Goal: Task Accomplishment & Management: Manage account settings

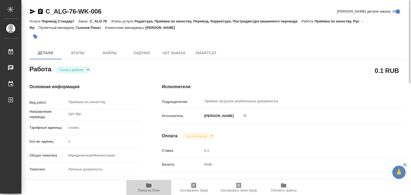
click at [153, 187] on span "Папка на Drive" at bounding box center [148, 187] width 39 height 10
click at [71, 67] on body "🙏 .cls-1 fill:#fff; AWATERA Alilekova Valeriya Работы 0 Чаты График Выйти C_ALG…" at bounding box center [205, 97] width 411 height 195
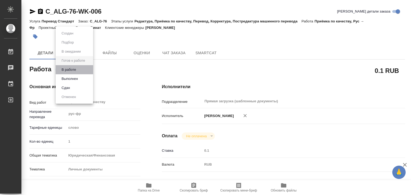
click at [81, 68] on li "В работе" at bounding box center [74, 69] width 37 height 9
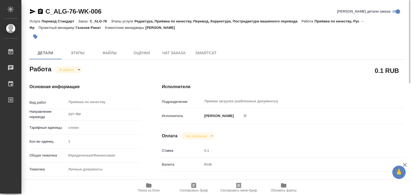
type textarea "x"
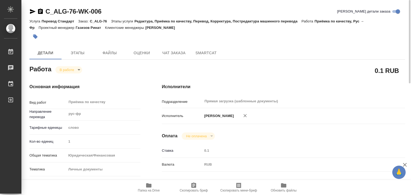
type textarea "x"
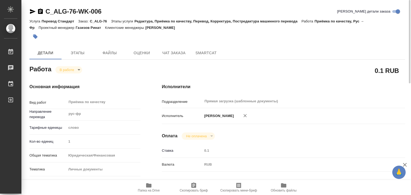
type textarea "x"
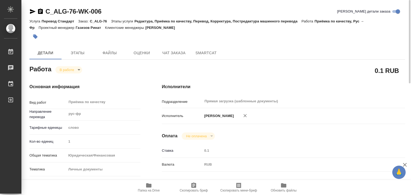
type textarea "x"
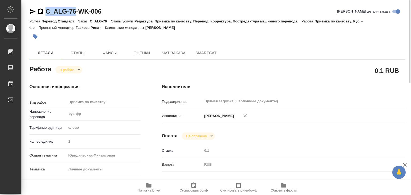
drag, startPoint x: 60, startPoint y: 9, endPoint x: 76, endPoint y: 13, distance: 16.9
copy link "C_ALG-76"
click at [159, 71] on div "0.1 RUB" at bounding box center [283, 70] width 264 height 35
click at [35, 36] on icon "button" at bounding box center [35, 36] width 5 height 5
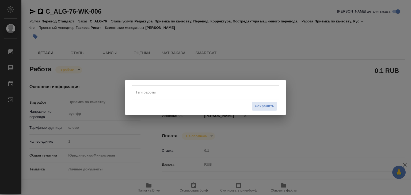
click at [168, 93] on input "Тэги работы" at bounding box center [200, 92] width 133 height 9
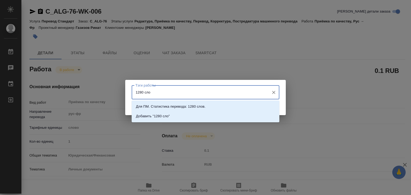
type input "1280 слов"
click at [188, 115] on li "Добавить "1280 слов"" at bounding box center [206, 117] width 148 height 10
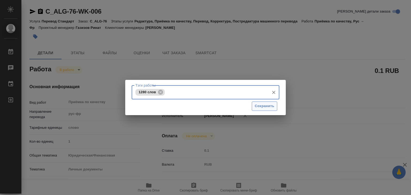
click at [255, 107] on span "Сохранить" at bounding box center [265, 106] width 20 height 6
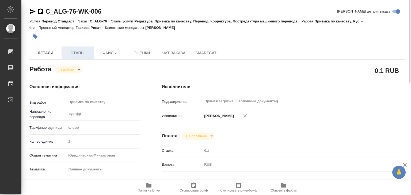
type input "inProgress"
type textarea "Приёмка по качеству"
type textarea "x"
type input "рус-фр"
type input "5a8b1489cc6b4906c91bfd90"
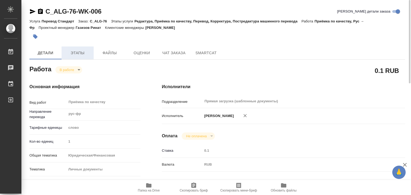
type input "1"
type input "yr-fn"
type input "5a8b8b956a9677013d343cfe"
checkbox input "true"
type input "19.09.2025 17:00"
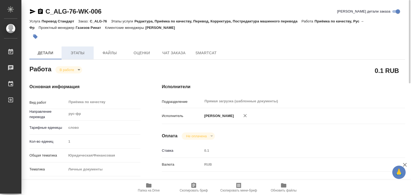
type input "19.09.2025 17:32"
type input "19.09.2025 18:00"
type input "Прямая загрузка (шаблонные документы)"
type input "notPayed"
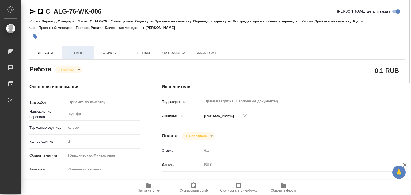
type input "0.1"
type input "RUB"
type input "[PERSON_NAME]"
type textarea "x"
type textarea "/Clients/АЛЬФА-ГРУПП/Orders/C_ALG-76/Corrected/C_ALG-76-WK-006"
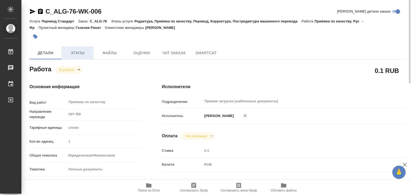
type textarea "x"
type input "C_ALG-76"
type input "Перевод Стандарт"
type input "Редактура, Приёмка по качеству, Перевод, Корректура, Постредактура машинного пе…"
type input "Димитриева Юлия"
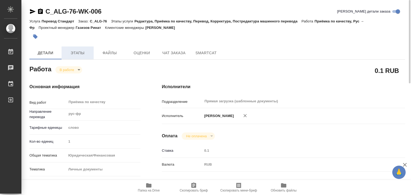
type input "Заборова Александра"
type input "/Clients/АЛЬФА-ГРУПП/Orders/C_ALG-76"
type textarea "x"
type textarea "тут не всё верстать, наверное. сор и корочки думаю не надо файл МИНИСТЕРСТВО ПР…"
type textarea "x"
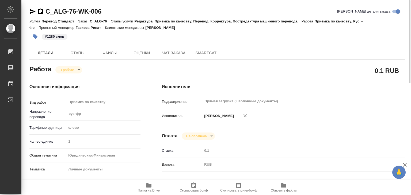
type textarea "x"
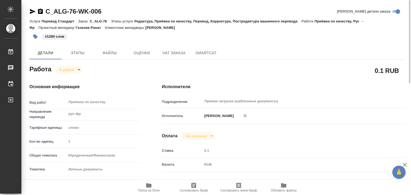
click at [69, 70] on body "🙏 .cls-1 fill:#fff; AWATERA Alilekova Valeriya Работы 0 Чаты График Выйти C_ALG…" at bounding box center [205, 97] width 411 height 195
type textarea "x"
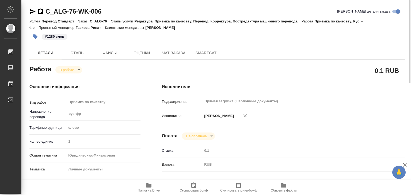
type textarea "x"
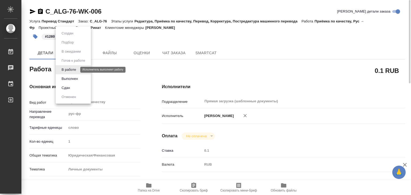
type textarea "x"
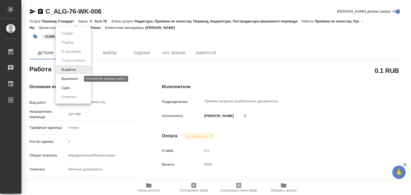
click at [79, 80] on button "Выполнен" at bounding box center [70, 79] width 20 height 6
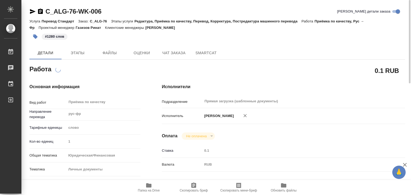
type textarea "x"
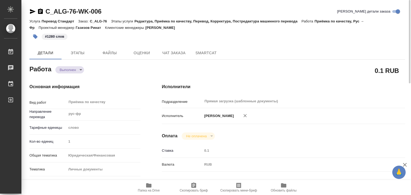
type textarea "x"
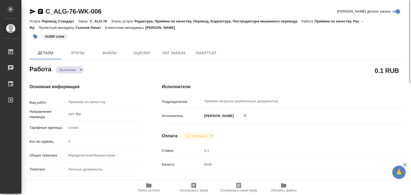
type textarea "x"
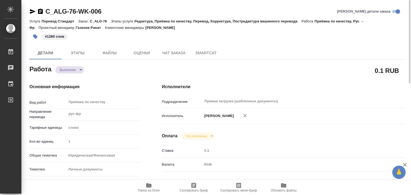
type textarea "x"
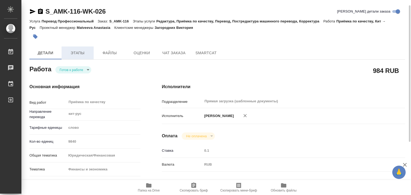
scroll to position [3, 0]
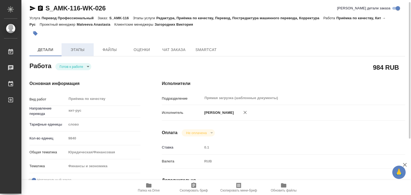
click at [79, 48] on span "Этапы" at bounding box center [78, 50] width 26 height 7
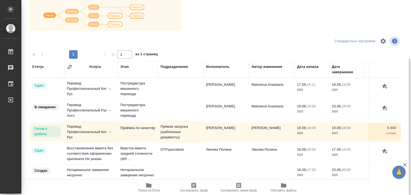
scroll to position [3, 0]
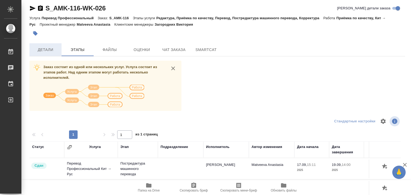
click at [44, 51] on span "Детали" at bounding box center [46, 50] width 26 height 7
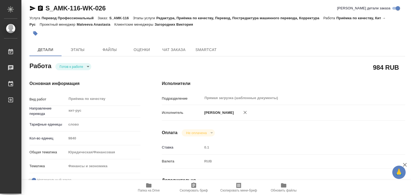
type textarea "x"
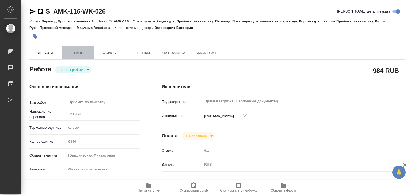
click at [74, 52] on span "Этапы" at bounding box center [78, 53] width 26 height 7
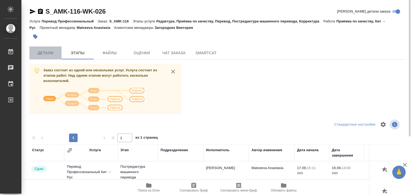
click at [48, 56] on button "Детали" at bounding box center [45, 53] width 32 height 13
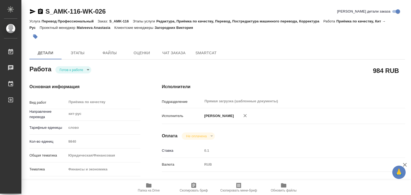
type textarea "x"
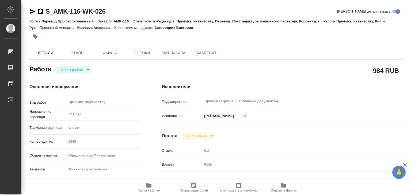
type textarea "x"
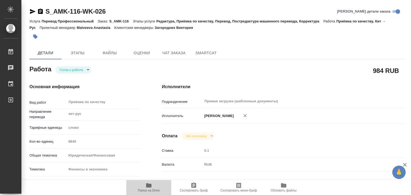
click at [147, 186] on icon "button" at bounding box center [148, 185] width 5 height 4
type textarea "x"
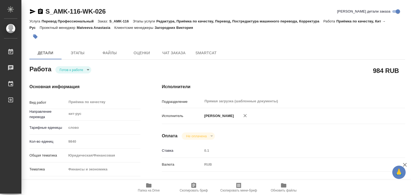
type textarea "x"
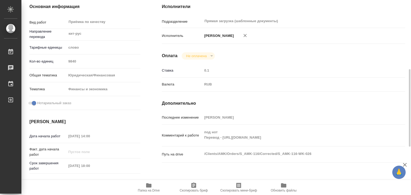
scroll to position [107, 0]
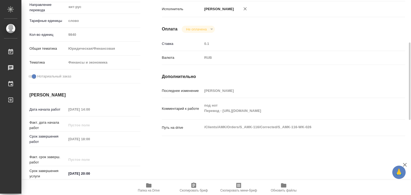
type textarea "x"
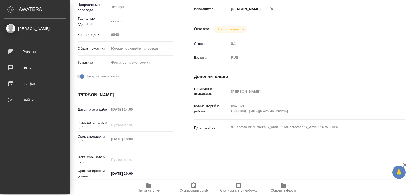
type textarea "x"
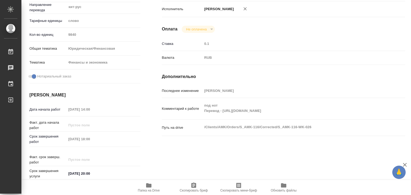
scroll to position [0, 0]
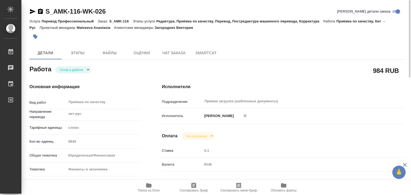
type textarea "x"
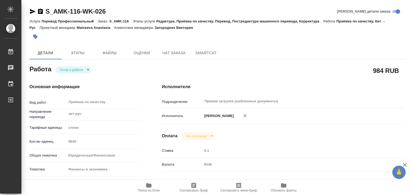
type textarea "x"
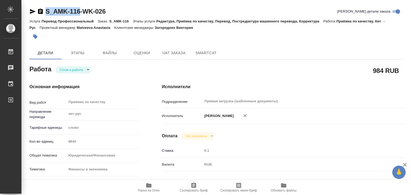
drag, startPoint x: 42, startPoint y: 5, endPoint x: 78, endPoint y: 13, distance: 37.2
copy link "S_AMK-116"
click at [149, 186] on icon "button" at bounding box center [148, 185] width 5 height 4
drag, startPoint x: 83, startPoint y: 66, endPoint x: 83, endPoint y: 71, distance: 5.1
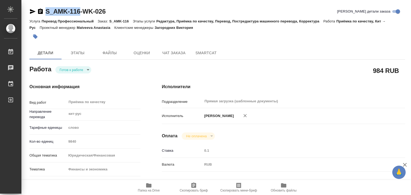
click at [83, 66] on div "Готов к работе readyForWork" at bounding box center [73, 69] width 36 height 7
click at [83, 71] on body "🙏 .cls-1 fill:#fff; AWATERA Alilekova Valeriya Работы 0 Чаты График Выйти S_AMK…" at bounding box center [205, 97] width 411 height 195
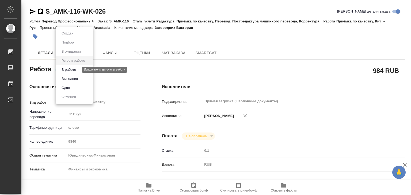
click at [75, 71] on button "В работе" at bounding box center [69, 70] width 18 height 6
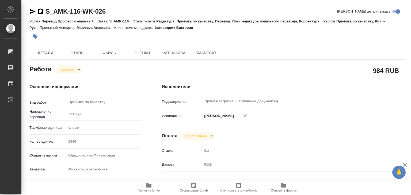
type textarea "x"
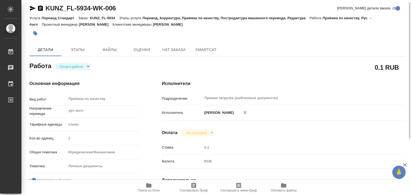
scroll to position [83, 0]
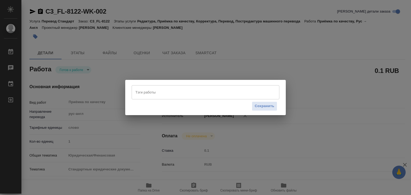
drag, startPoint x: 143, startPoint y: 97, endPoint x: 146, endPoint y: 96, distance: 2.8
click at [144, 97] on div "Тэги работы" at bounding box center [206, 92] width 148 height 14
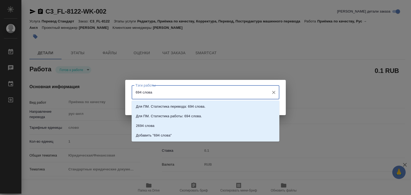
type input "694 слов"
click at [168, 136] on p "Добавить "694 слов"" at bounding box center [153, 135] width 34 height 5
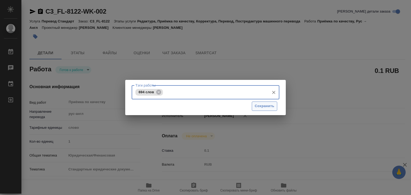
click at [260, 107] on span "Сохранить" at bounding box center [265, 106] width 20 height 6
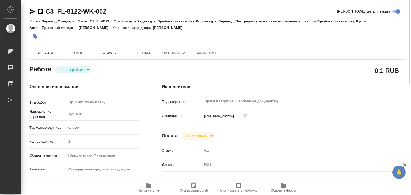
type input "readyForWork"
type input "рус-англ"
type input "5a8b1489cc6b4906c91bfd90"
type input "1"
type input "yr-fn"
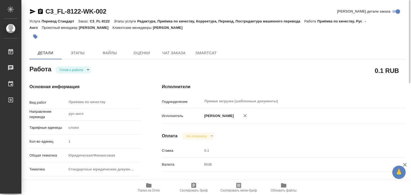
type input "5f647205b73bc97568ca66bf"
checkbox input "true"
type input "[DATE] 17:08"
type input "[DATE] 18:00"
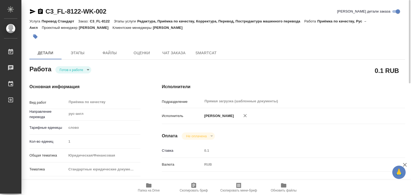
type input "Прямая загрузка (шаблонные документы)"
type input "notPayed"
type input "0.1"
type input "RUB"
type input "[PERSON_NAME]"
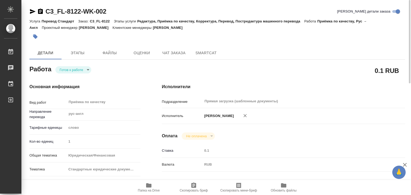
type input "C3_FL-8122"
type input "Перевод Стандарт"
type input "Редактура, Приёмка по качеству, Корректура, Перевод, Постредактура машинного пе…"
type input "Ильина Екатерина"
type input "Арсеньева Вера"
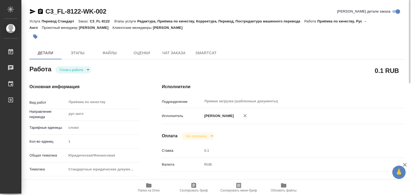
type input "/Clients/FL_C3/Orders/C3_FL-8122"
drag, startPoint x: 43, startPoint y: 3, endPoint x: 82, endPoint y: 9, distance: 39.8
copy link "C3_FL-8122"
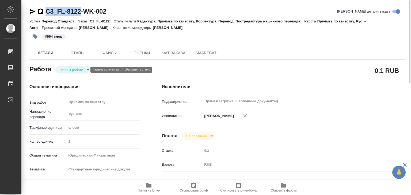
click at [73, 68] on body "🙏 .cls-1 fill:#fff; AWATERA Alilekova Valeriya Работы 0 Чаты График Выйти C3_FL…" at bounding box center [205, 97] width 411 height 195
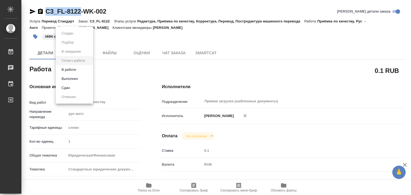
click at [84, 79] on li "Выполнен" at bounding box center [74, 78] width 37 height 9
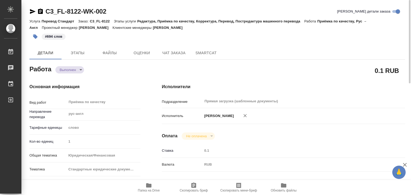
type textarea "x"
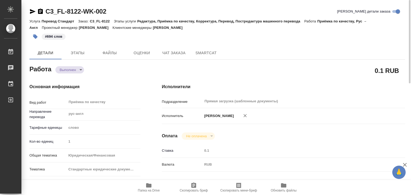
type textarea "x"
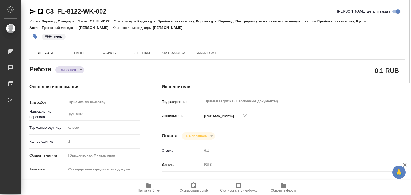
type textarea "x"
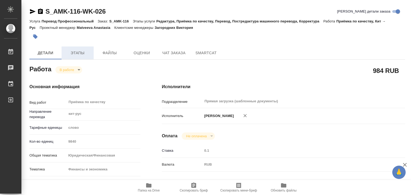
click at [82, 48] on button "Этапы" at bounding box center [78, 53] width 32 height 13
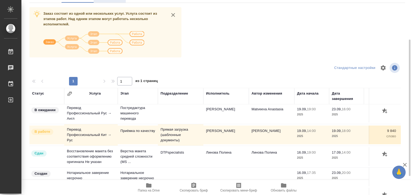
scroll to position [3, 0]
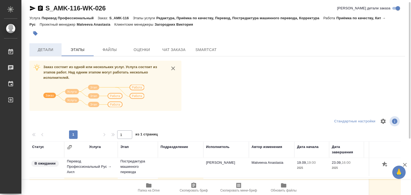
click at [55, 51] on span "Детали" at bounding box center [46, 50] width 26 height 7
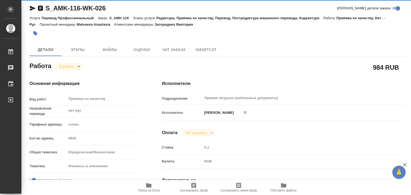
type textarea "x"
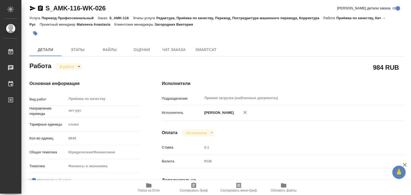
type textarea "x"
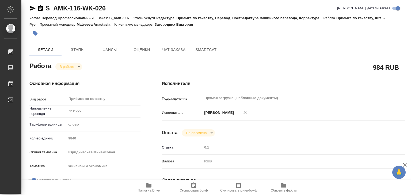
type textarea "x"
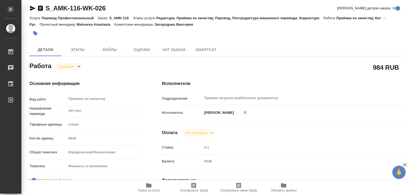
type textarea "x"
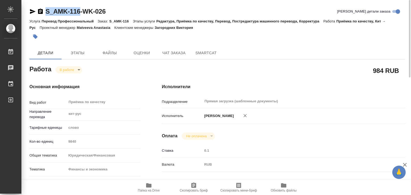
drag, startPoint x: 62, startPoint y: 10, endPoint x: 79, endPoint y: 14, distance: 16.7
copy link "S_AMK-116"
click at [33, 39] on button "button" at bounding box center [35, 37] width 12 height 12
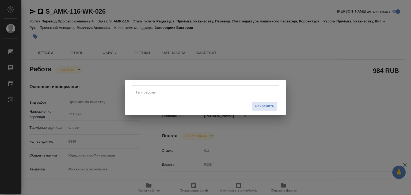
click at [151, 93] on input "Тэги работы" at bounding box center [200, 92] width 133 height 9
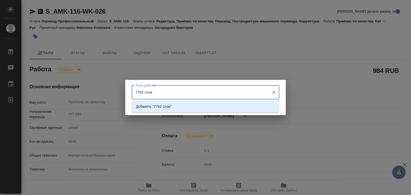
type input "7762 слова"
click at [191, 111] on li "Добавить "7762 слова"" at bounding box center [206, 107] width 148 height 10
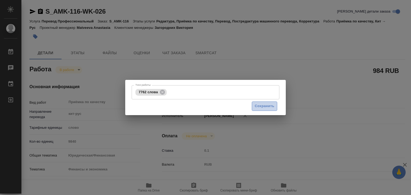
click at [260, 106] on span "Сохранить" at bounding box center [265, 106] width 20 height 6
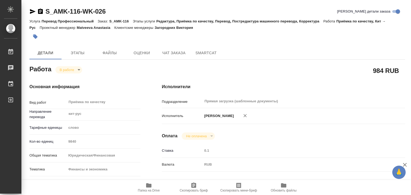
type input "inProgress"
type textarea "Приёмка по качеству"
type textarea "x"
type input "кит-рус"
type input "5a8b1489cc6b4906c91bfd90"
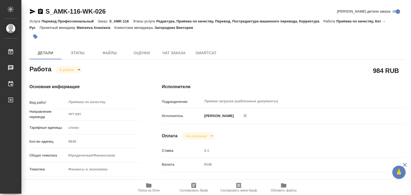
type input "9840"
type input "yr-fn"
type input "5a8b8b956a9677013d343d3b"
checkbox input "true"
type input "19.09.2025 14:00"
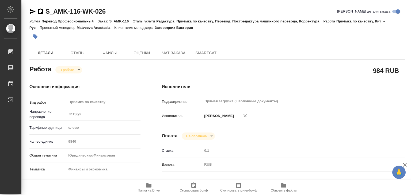
type input "19.09.2025 18:19"
type input "19.09.2025 18:00"
type input "[DATE] 20:00"
type input "Прямая загрузка (шаблонные документы)"
type input "notPayed"
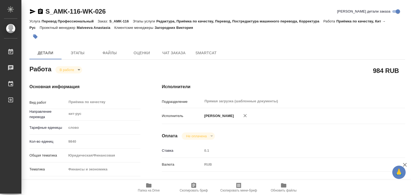
type input "0.1"
type input "RUB"
type input "[PERSON_NAME]"
type textarea "под нот Перевод - https://drive.awatera.com/s/9Qy5a8dtBStwoDq"
type textarea "x"
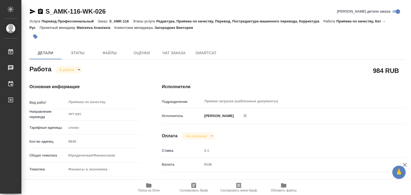
type textarea "/Clients/AMK/Orders/S_AMK-116/Corrected/S_AMK-116-WK-026"
type textarea "x"
type input "S_AMK-116"
type input "Перевод Профессиональный"
type input "Редактура, Приёмка по качеству, Перевод, Постредактура машинного перевода, Корр…"
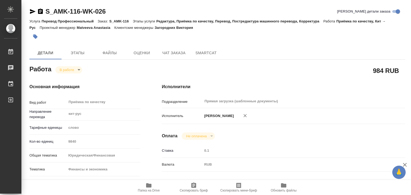
type input "Загородних Виктория"
type input "[PERSON_NAME]"
type input "/Clients/AMK/Orders/S_AMK-116"
type textarea "x"
type textarea "Прошу подготовить перевод с китайского на английский следующих документов: Орга…"
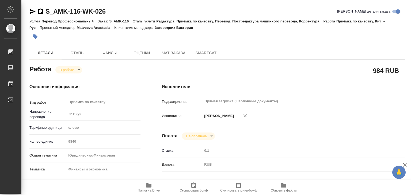
type textarea "x"
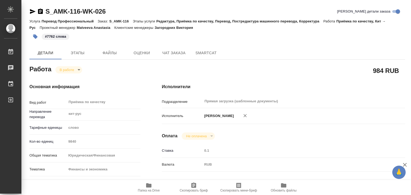
type textarea "x"
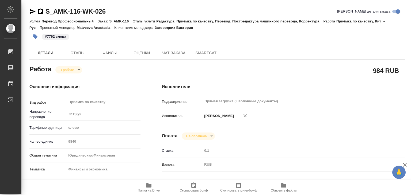
type textarea "x"
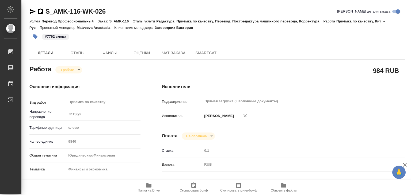
type textarea "x"
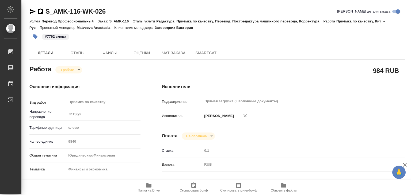
type textarea "x"
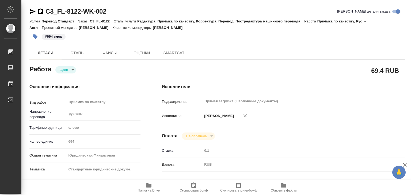
type textarea "x"
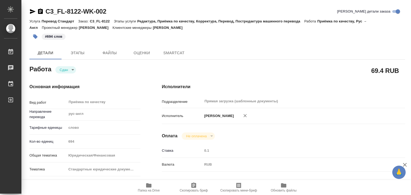
type textarea "x"
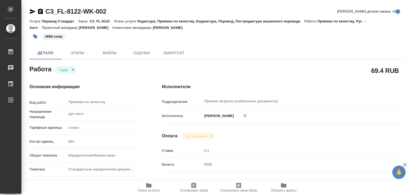
type textarea "x"
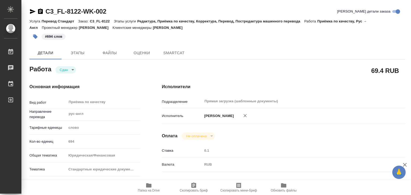
type textarea "x"
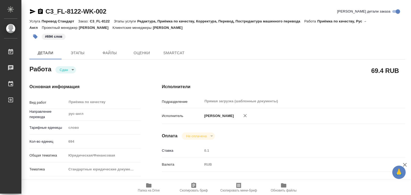
type textarea "x"
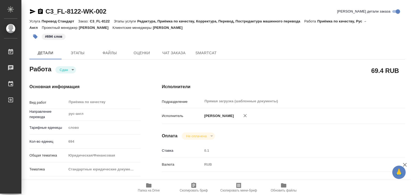
type textarea "x"
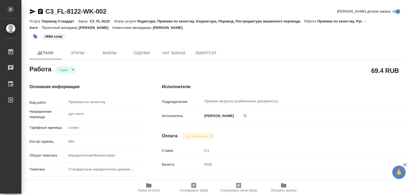
type textarea "x"
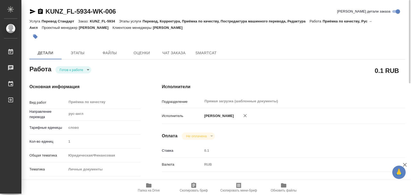
click at [75, 72] on body "🙏 .cls-1 fill:#fff; AWATERA Alilekova Valeriya Работы 0 Чаты График Выйти KUNZ_…" at bounding box center [205, 97] width 411 height 195
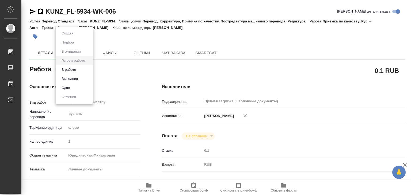
click at [79, 68] on li "В работе" at bounding box center [74, 69] width 37 height 9
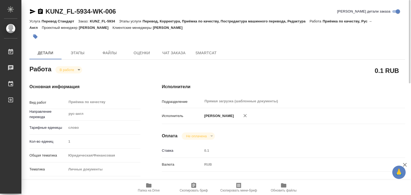
type textarea "x"
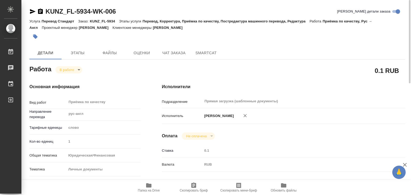
type textarea "x"
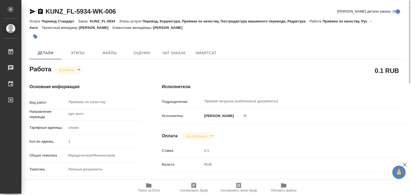
type textarea "x"
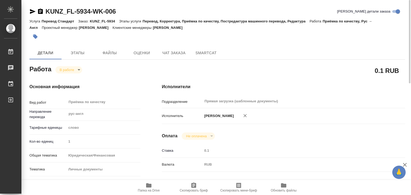
click at [149, 189] on span "Папка на Drive" at bounding box center [149, 191] width 22 height 4
type textarea "x"
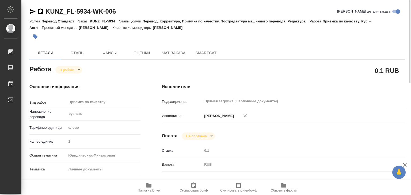
type textarea "x"
click at [36, 38] on icon "button" at bounding box center [35, 36] width 5 height 5
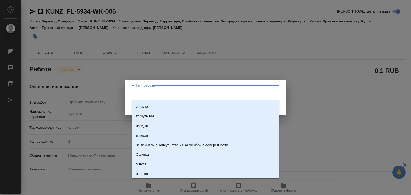
click at [152, 94] on input "Тэги работы" at bounding box center [200, 92] width 133 height 9
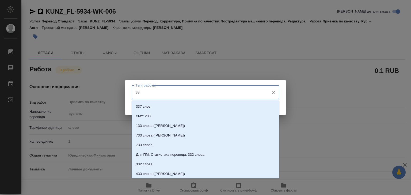
type input "337"
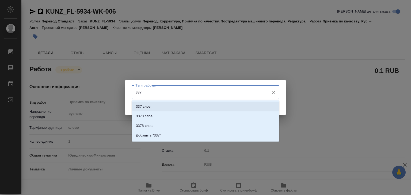
click at [145, 104] on p "337 слов" at bounding box center [143, 106] width 15 height 5
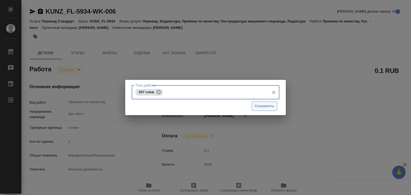
click at [273, 106] on span "Сохранить" at bounding box center [265, 106] width 20 height 6
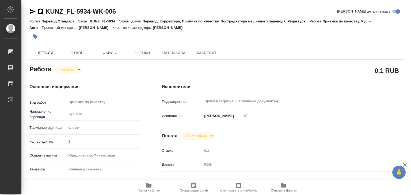
type input "inProgress"
type textarea "Приёмка по качеству"
type textarea "x"
type input "рус-англ"
type input "5a8b1489cc6b4906c91bfd90"
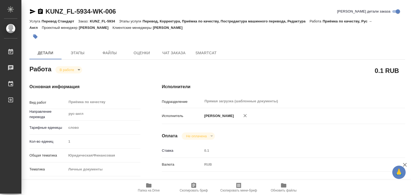
type input "1"
type input "yr-fn"
type input "5a8b8b956a9677013d343cfe"
checkbox input "true"
type input "18.09.2025 18:26"
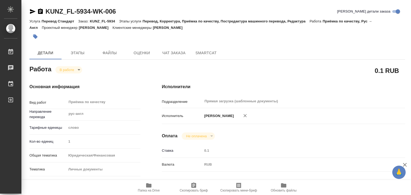
type input "19.09.2025 19:33"
type input "[DATE] 21:00"
type input "Прямая загрузка (шаблонные документы)"
type input "notPayed"
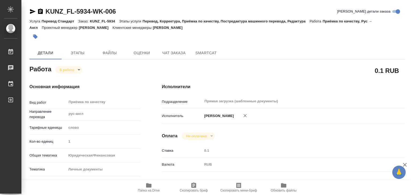
type input "0.1"
type input "RUB"
type input "[PERSON_NAME]"
type textarea "x"
type textarea "/Clients/FL_KUNZ/Orders/KUNZ_FL-5934/Corrected/KUNZ_FL-5934-WK-006"
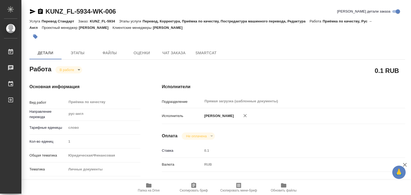
type textarea "x"
type input "KUNZ_FL-5934"
type input "Перевод Стандарт"
type input "Перевод, Корректура, Приёмка по качеству, Постредактура машинного перевода, Ред…"
type input "Веселова Юлия"
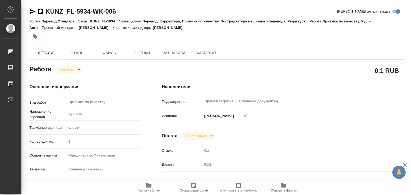
type input "/Clients/FL_KUNZ/Orders/KUNZ_FL-5934"
type textarea "x"
type textarea "рус-англ, под нот, на завтра в рефе - шаблон основного текста, добавилась с тро…"
type textarea "x"
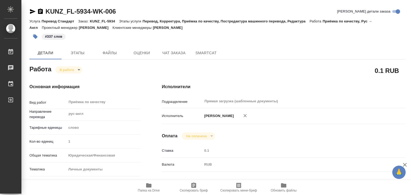
type textarea "x"
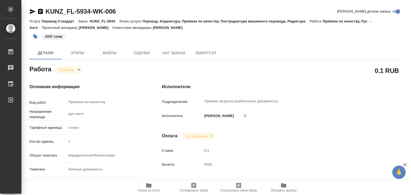
type textarea "x"
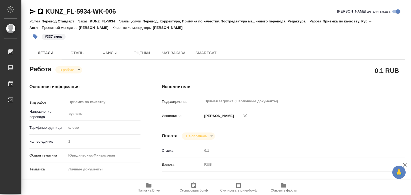
type textarea "x"
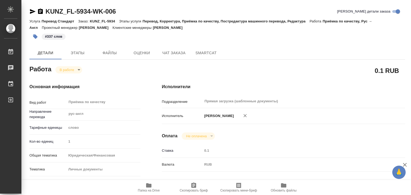
type textarea "x"
click at [71, 69] on body "🙏 .cls-1 fill:#fff; AWATERA Alilekova Valeriya Работы 0 Чаты График Выйти KUNZ_…" at bounding box center [205, 97] width 411 height 195
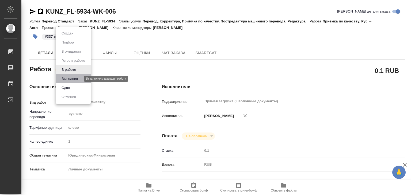
click at [78, 77] on button "Выполнен" at bounding box center [70, 79] width 20 height 6
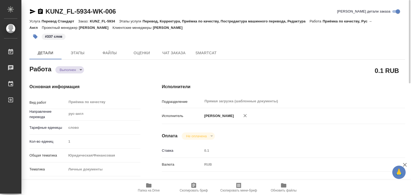
type textarea "x"
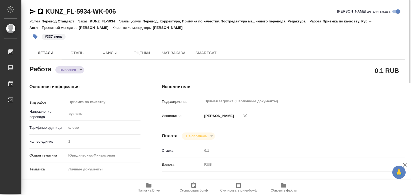
type textarea "x"
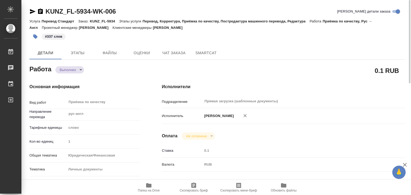
type textarea "x"
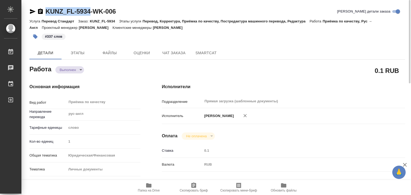
drag, startPoint x: 47, startPoint y: 4, endPoint x: 91, endPoint y: 8, distance: 44.1
copy link "KUNZ_FL-5934"
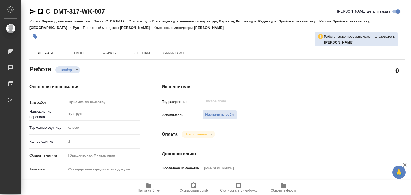
type textarea "x"
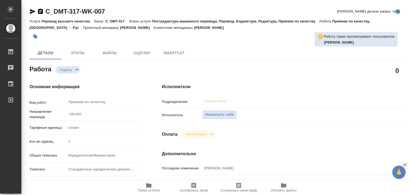
type textarea "x"
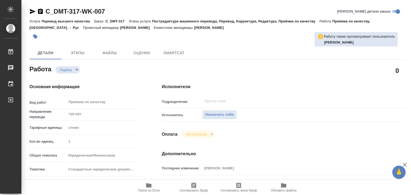
type textarea "x"
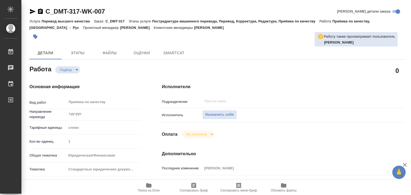
click at [148, 187] on icon "button" at bounding box center [148, 185] width 5 height 4
type textarea "x"
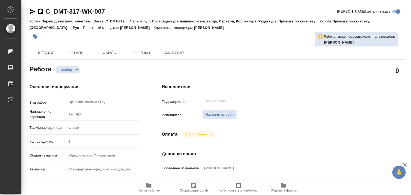
type textarea "x"
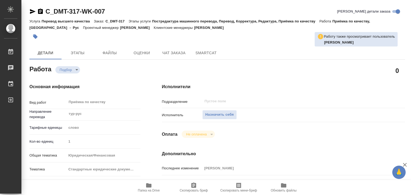
type textarea "x"
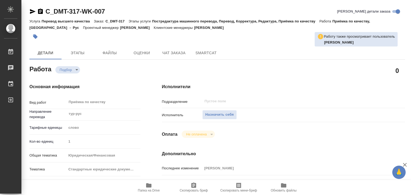
type textarea "x"
click at [220, 113] on span "Назначить себя" at bounding box center [219, 115] width 28 height 6
type textarea "x"
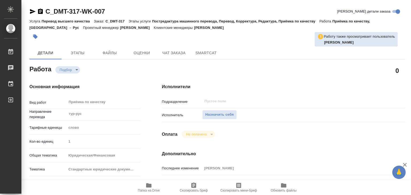
type textarea "x"
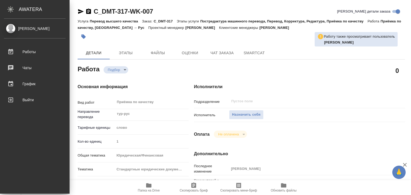
type textarea "x"
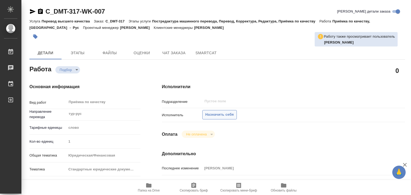
click at [216, 111] on button "Назначить себя" at bounding box center [219, 114] width 34 height 9
type textarea "x"
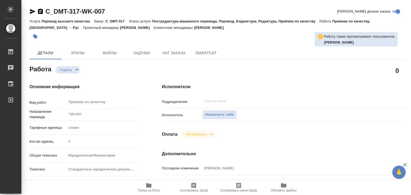
type textarea "x"
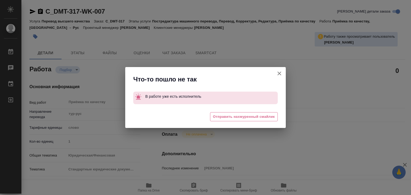
type textarea "x"
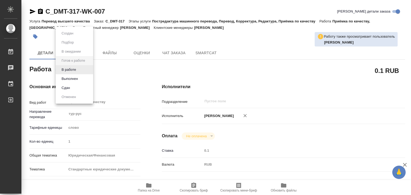
click at [86, 72] on body "🙏 .cls-1 fill:#fff; AWATERA Alilekova [PERSON_NAME] Работы 0 Чаты График Выйти …" at bounding box center [205, 97] width 411 height 195
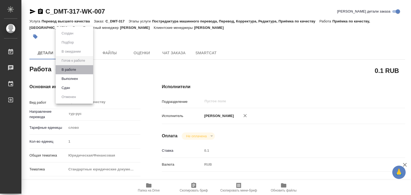
click at [85, 70] on li "В работе" at bounding box center [74, 69] width 37 height 9
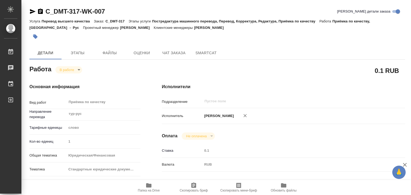
type textarea "x"
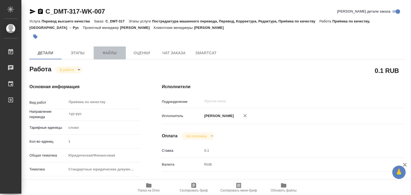
click at [99, 51] on span "Файлы" at bounding box center [110, 53] width 26 height 7
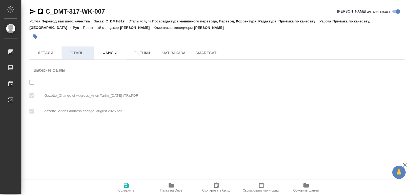
checkbox input "true"
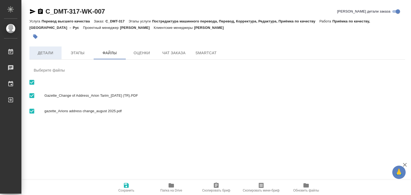
click at [47, 52] on span "Детали" at bounding box center [46, 53] width 26 height 7
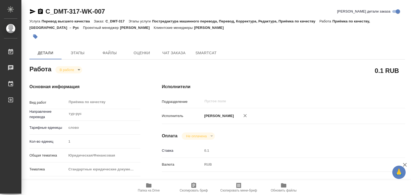
type textarea "x"
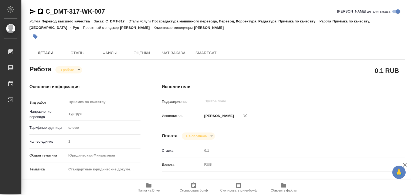
type textarea "x"
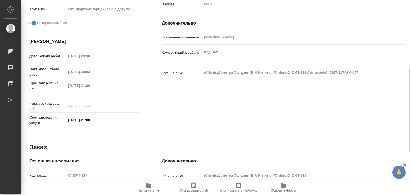
scroll to position [261, 0]
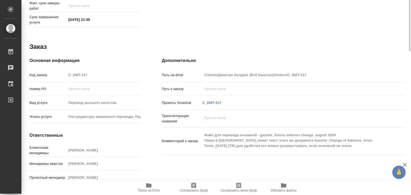
type textarea "x"
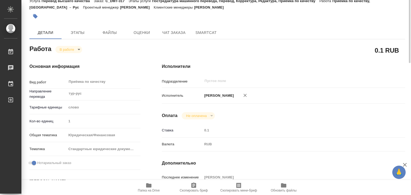
scroll to position [0, 0]
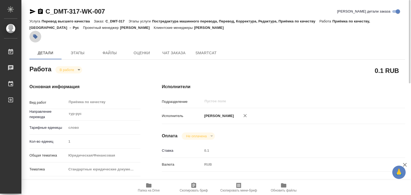
click at [36, 35] on icon "button" at bounding box center [35, 36] width 5 height 5
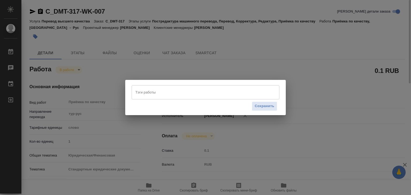
click at [166, 94] on input "Тэги работы" at bounding box center [200, 92] width 133 height 9
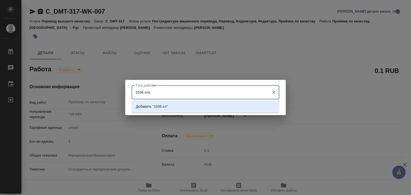
type input "1536 слов"
click at [164, 108] on p "Добавить "1536 слов"" at bounding box center [154, 106] width 36 height 5
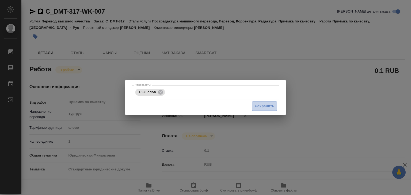
click at [269, 107] on span "Сохранить" at bounding box center [265, 106] width 20 height 6
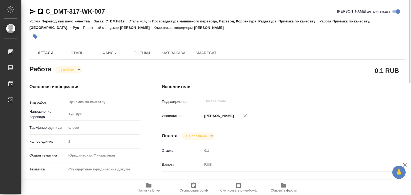
type input "inProgress"
type textarea "Приёмка по качеству"
type textarea "x"
type input "тур-рус"
type input "5a8b1489cc6b4906c91bfd90"
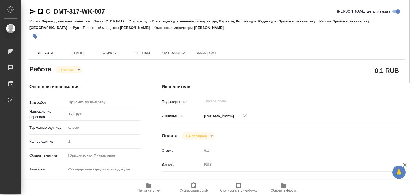
type input "1"
type input "yr-fn"
type input "5f647205b73bc97568ca66bf"
checkbox input "true"
type input "17.09.2025 20:30"
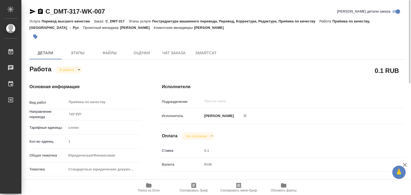
type input "19.09.2025 20:03"
type input "19.09.2025 21:00"
type input "notPayed"
type input "0.1"
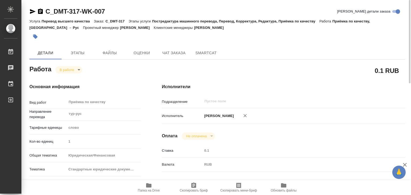
type input "RUB"
type input "[PERSON_NAME]"
type textarea "под нот"
type textarea "x"
type textarea "/Clients/Деметра Холдинг (Втб Капитал)/Orders/C_DMT-317/Corrected/C_DMT-317-WK-…"
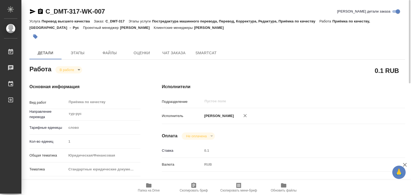
type textarea "x"
type input "C_DMT-317"
type input "Перевод высшего качества"
type input "Постредактура машинного перевода, Перевод, Корректура, Редактура, Приёмка по ка…"
type input "Димитриева Юлия"
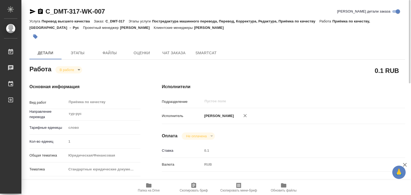
type input "Арсеньева Вера"
type input "/Clients/Деметра Холдинг (Втб Капитал)/Orders/C_DMT-317"
type textarea "x"
type textarea "Файл для перевода основной - gazette_Arions address change_august 2025 Также в …"
type textarea "x"
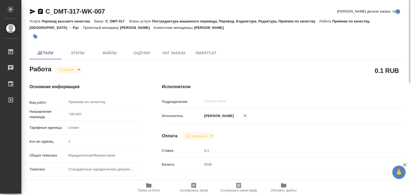
scroll to position [107, 0]
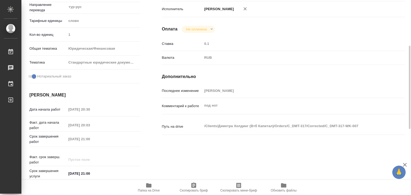
type textarea "x"
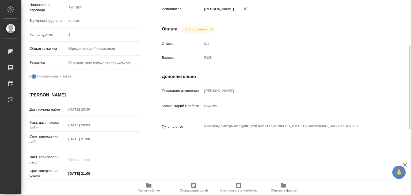
type textarea "x"
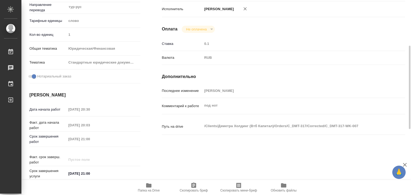
type textarea "x"
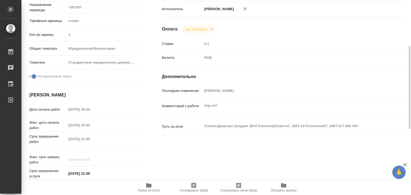
scroll to position [0, 0]
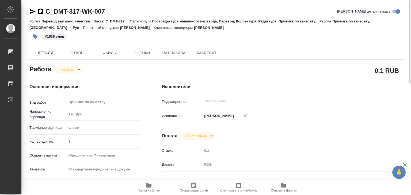
type textarea "x"
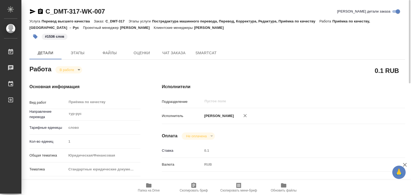
click at [34, 38] on icon "button" at bounding box center [35, 36] width 5 height 5
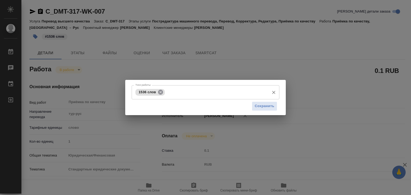
click at [160, 92] on icon at bounding box center [161, 92] width 6 height 6
click at [169, 94] on input "Тэги работы" at bounding box center [200, 92] width 133 height 9
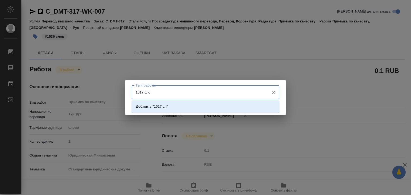
type input "1517 слов"
click at [169, 104] on p "Добавить "1517 слов"" at bounding box center [154, 106] width 36 height 5
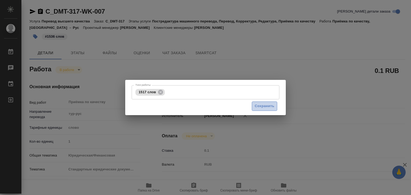
click at [259, 105] on span "Сохранить" at bounding box center [265, 106] width 20 height 6
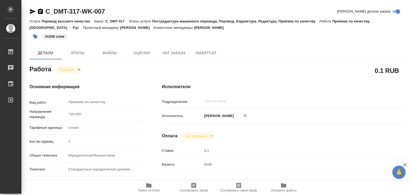
type input "inProgress"
type textarea "Приёмка по качеству"
type textarea "x"
type input "тур-рус"
type input "5a8b1489cc6b4906c91bfd90"
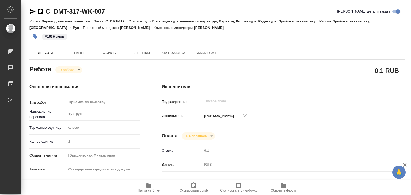
type input "1"
type input "yr-fn"
type input "5f647205b73bc97568ca66bf"
checkbox input "true"
type input "17.09.2025 20:30"
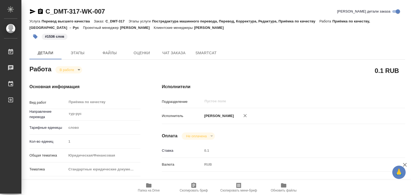
type input "19.09.2025 20:03"
type input "19.09.2025 21:00"
type input "notPayed"
type input "0.1"
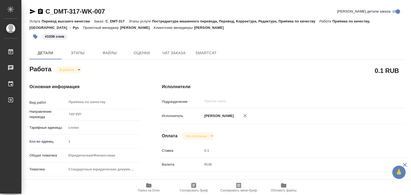
type input "RUB"
type input "[PERSON_NAME]"
type textarea "под нот"
type textarea "x"
type textarea "/Clients/Деметра Холдинг (Втб Капитал)/Orders/C_DMT-317/Corrected/C_DMT-317-WK-…"
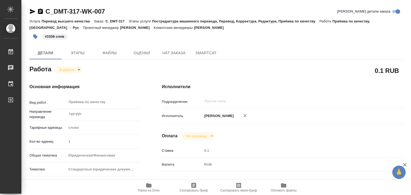
type textarea "x"
type input "C_DMT-317"
type input "Перевод высшего качества"
type input "Постредактура машинного перевода, Перевод, Корректура, Редактура, Приёмка по ка…"
type input "Димитриева Юлия"
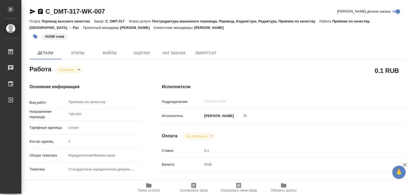
type input "Арсеньева Вера"
type input "/Clients/Деметра Холдинг (Втб Капитал)/Orders/C_DMT-317"
type textarea "x"
type textarea "Файл для перевода основной - gazette_Arions address change_august 2025 Также в …"
type textarea "x"
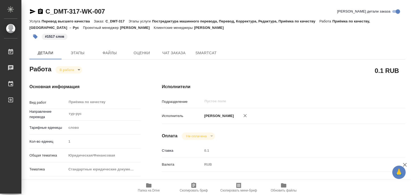
type textarea "x"
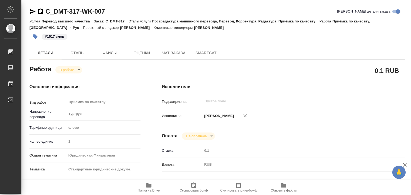
type textarea "x"
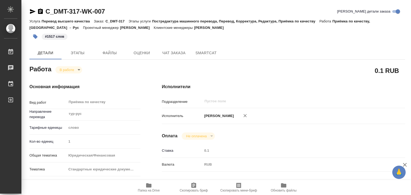
type textarea "x"
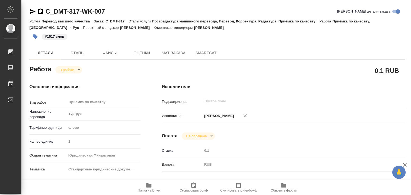
type textarea "x"
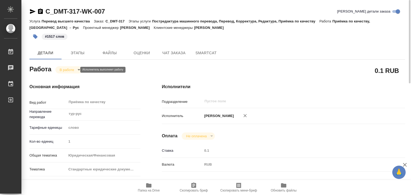
click at [76, 71] on body "🙏 .cls-1 fill:#fff; AWATERA Alilekova Valeriya Работы 0 Чаты График Выйти C_DMT…" at bounding box center [205, 97] width 411 height 195
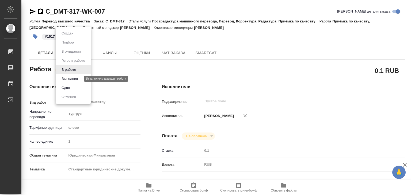
click at [78, 78] on button "Выполнен" at bounding box center [70, 79] width 20 height 6
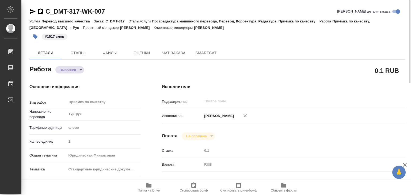
type textarea "x"
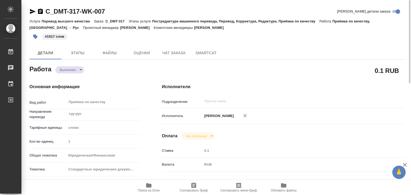
type textarea "x"
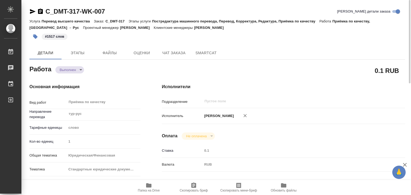
type textarea "x"
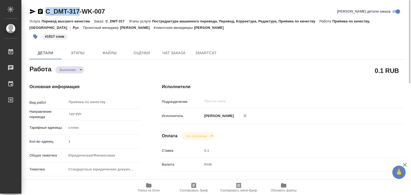
drag, startPoint x: 44, startPoint y: 6, endPoint x: 81, endPoint y: 10, distance: 37.1
copy link "C_DMT-317"
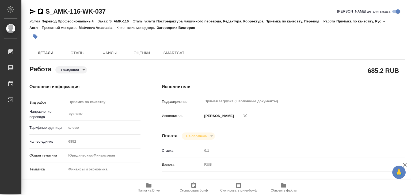
type textarea "x"
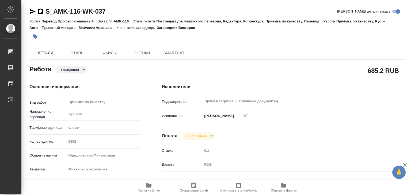
type textarea "x"
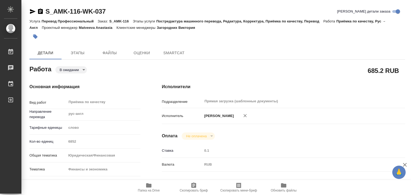
type textarea "x"
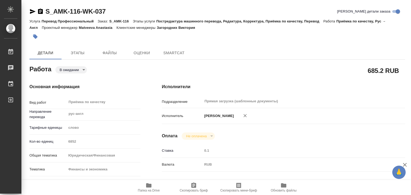
type textarea "x"
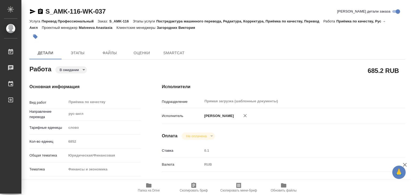
type textarea "x"
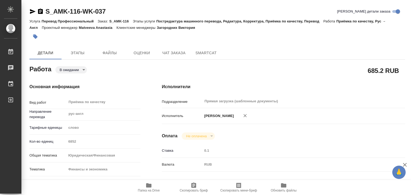
type textarea "x"
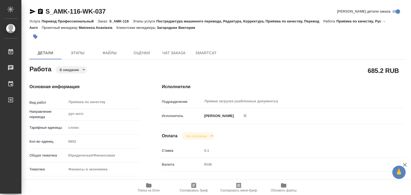
type textarea "x"
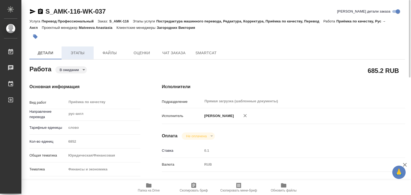
click at [84, 57] on button "Этапы" at bounding box center [78, 53] width 32 height 13
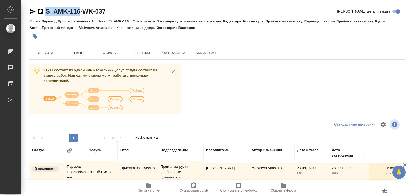
drag, startPoint x: 44, startPoint y: 6, endPoint x: 80, endPoint y: 13, distance: 37.1
click at [80, 13] on div "S_AMK-116-WK-037 Кратко детали заказа Услуга Перевод Профессиональный Заказ: S_…" at bounding box center [216, 139] width 381 height 279
copy link "S_AMK-116"
click at [53, 49] on button "Детали" at bounding box center [45, 53] width 32 height 13
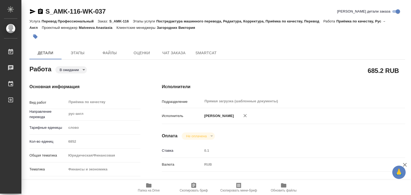
type textarea "x"
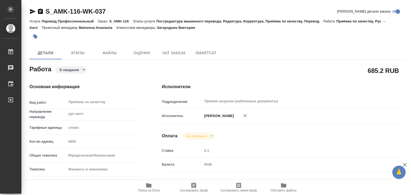
type textarea "x"
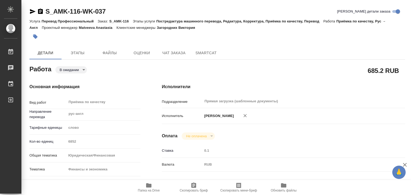
type textarea "x"
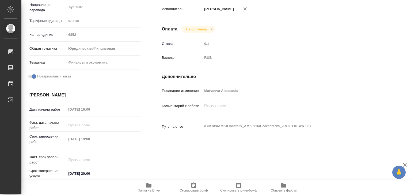
type textarea "x"
